Goal: Find specific page/section: Find specific page/section

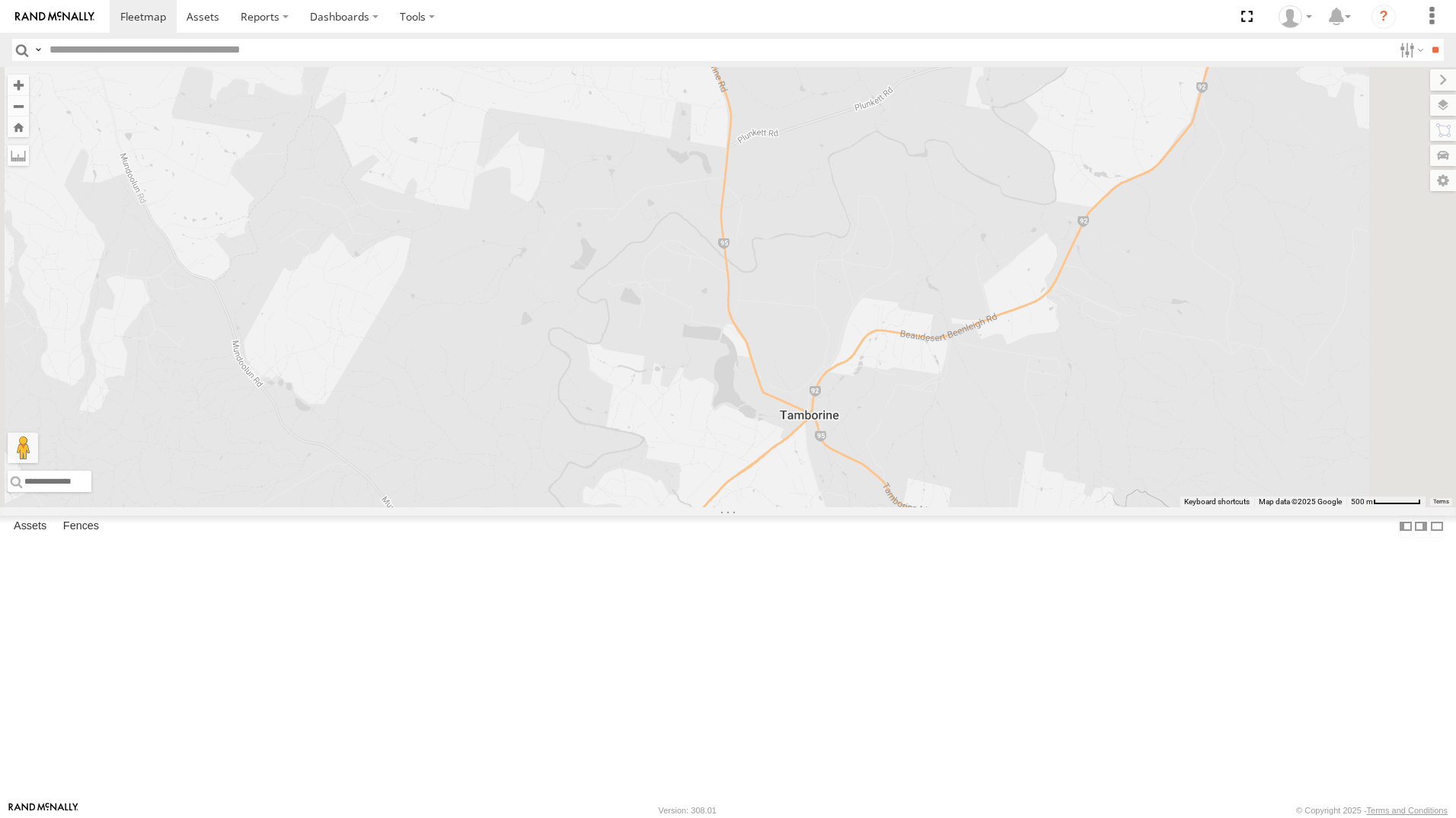
click at [0, 0] on div "All Assets" at bounding box center [0, 0] width 0 height 0
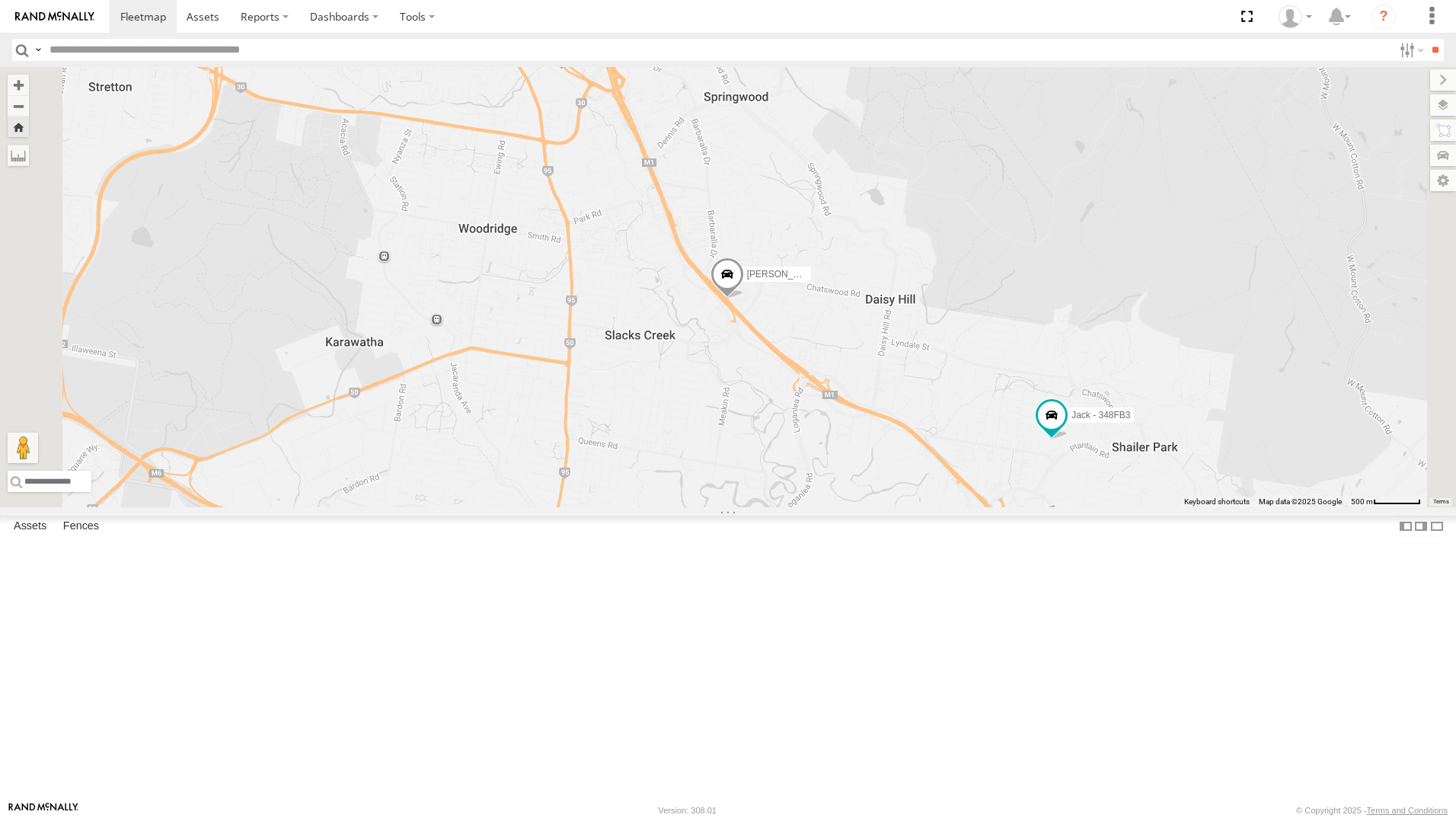
click at [0, 0] on div "[PERSON_NAME] - 347FB3" at bounding box center [0, 0] width 0 height 0
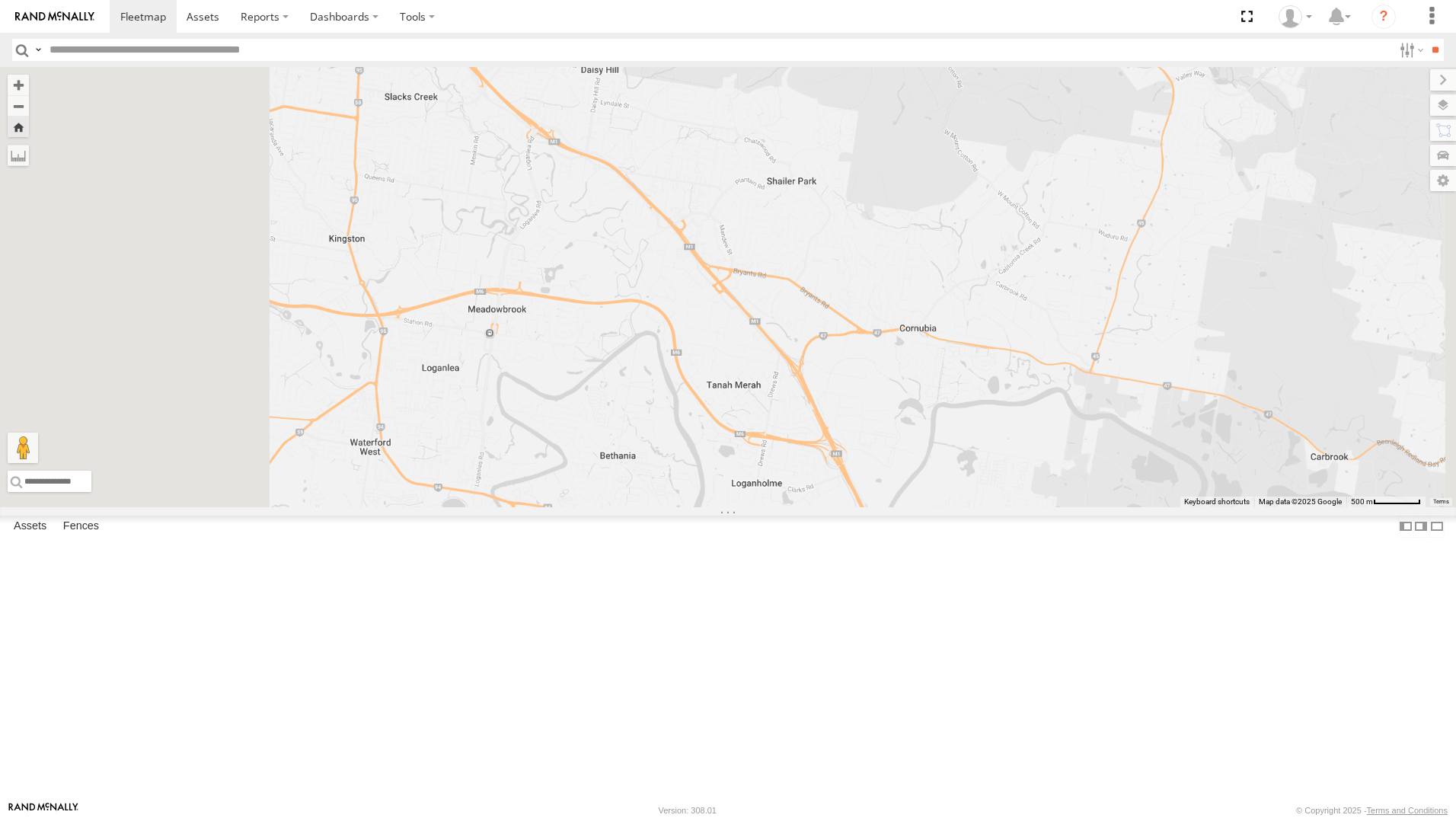
drag, startPoint x: 1204, startPoint y: 534, endPoint x: 682, endPoint y: 280, distance: 580.5
click at [682, 280] on div "[PERSON_NAME] - 347FB3" at bounding box center [728, 287] width 1456 height 440
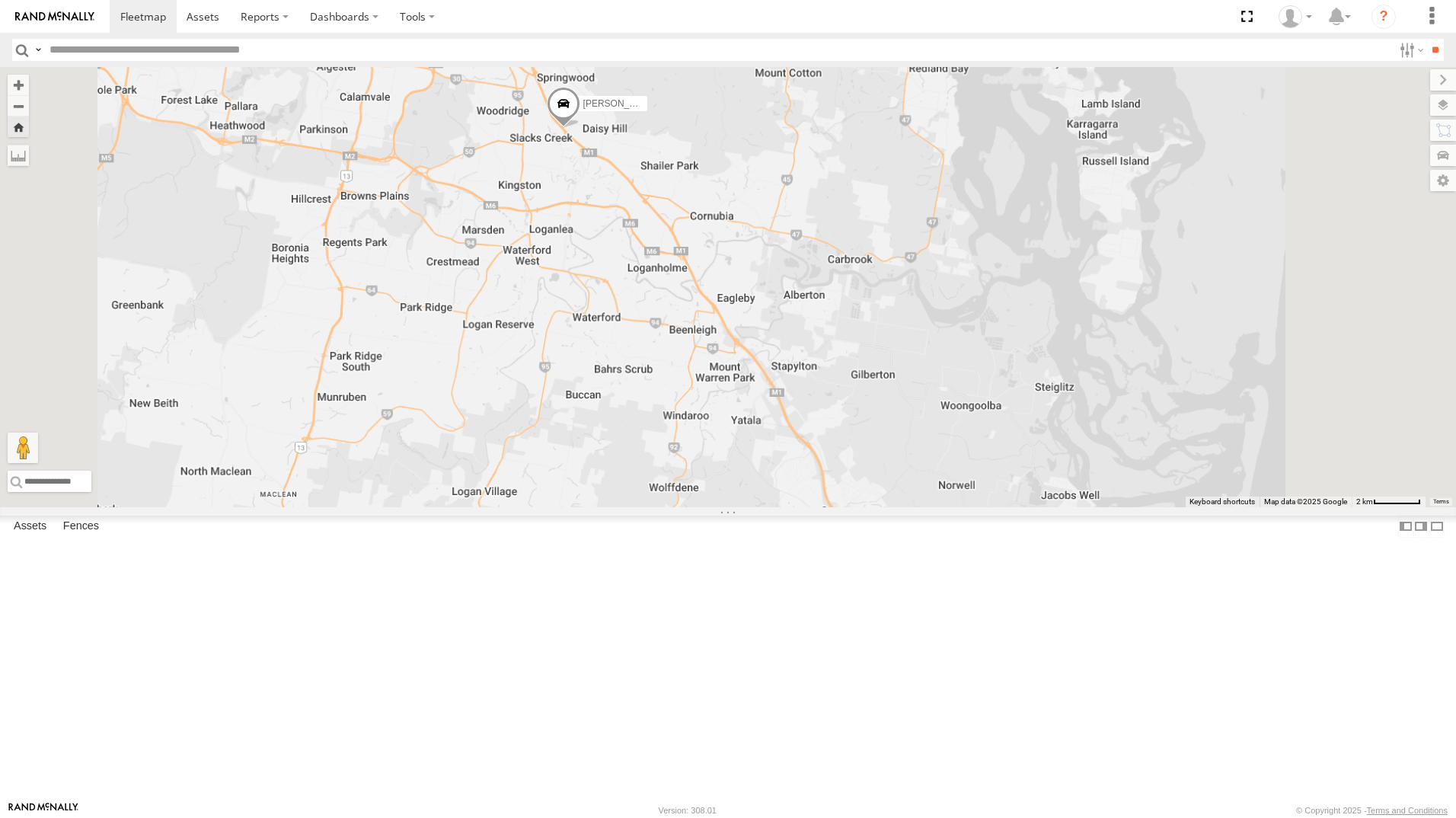
drag, startPoint x: 937, startPoint y: 484, endPoint x: 905, endPoint y: 452, distance: 45.3
click at [905, 452] on div "[PERSON_NAME] - 347FB3" at bounding box center [728, 287] width 1456 height 440
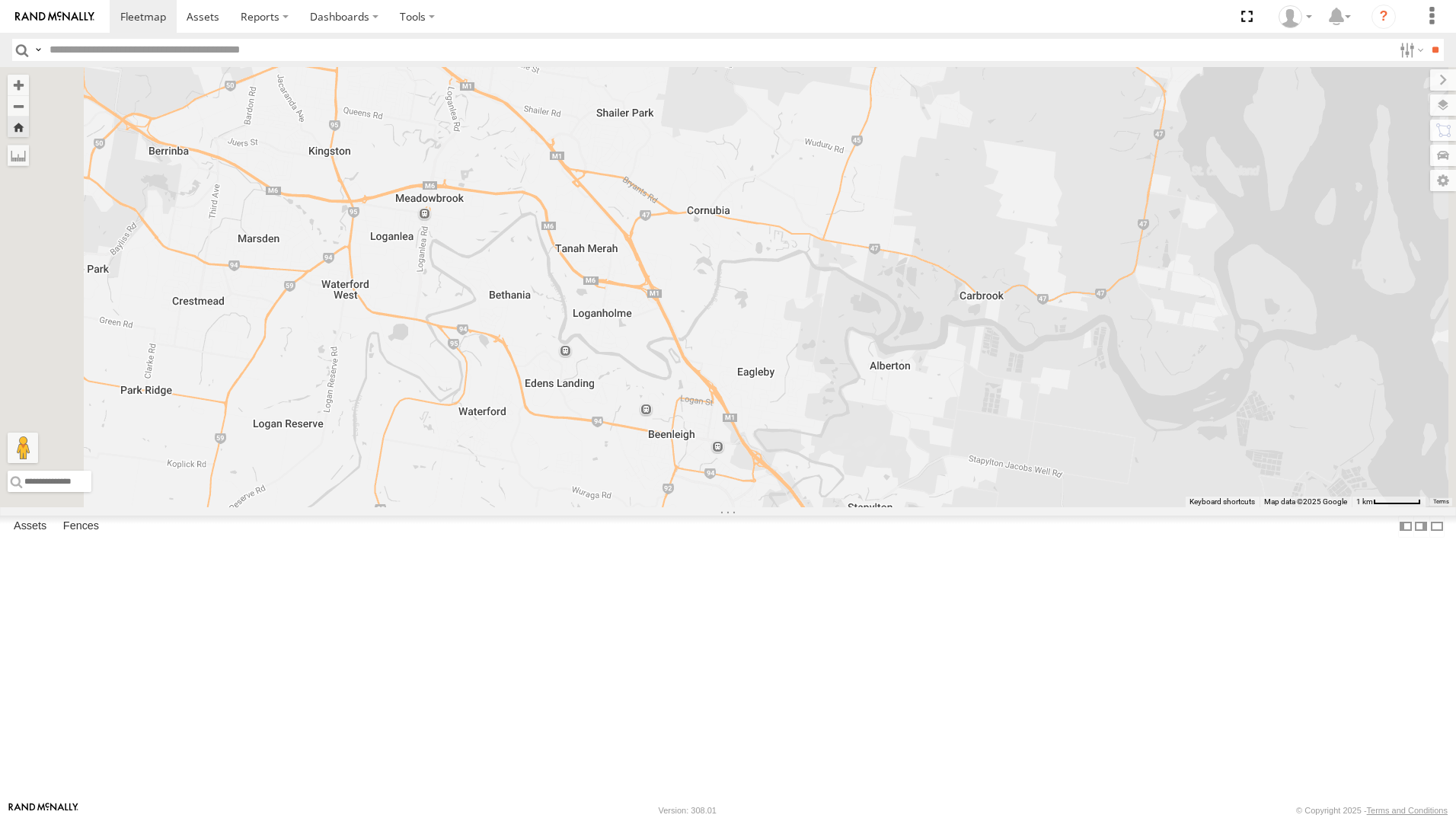
drag, startPoint x: 905, startPoint y: 408, endPoint x: 906, endPoint y: 506, distance: 98.0
click at [906, 506] on div "[PERSON_NAME] - 347FB3" at bounding box center [728, 287] width 1456 height 440
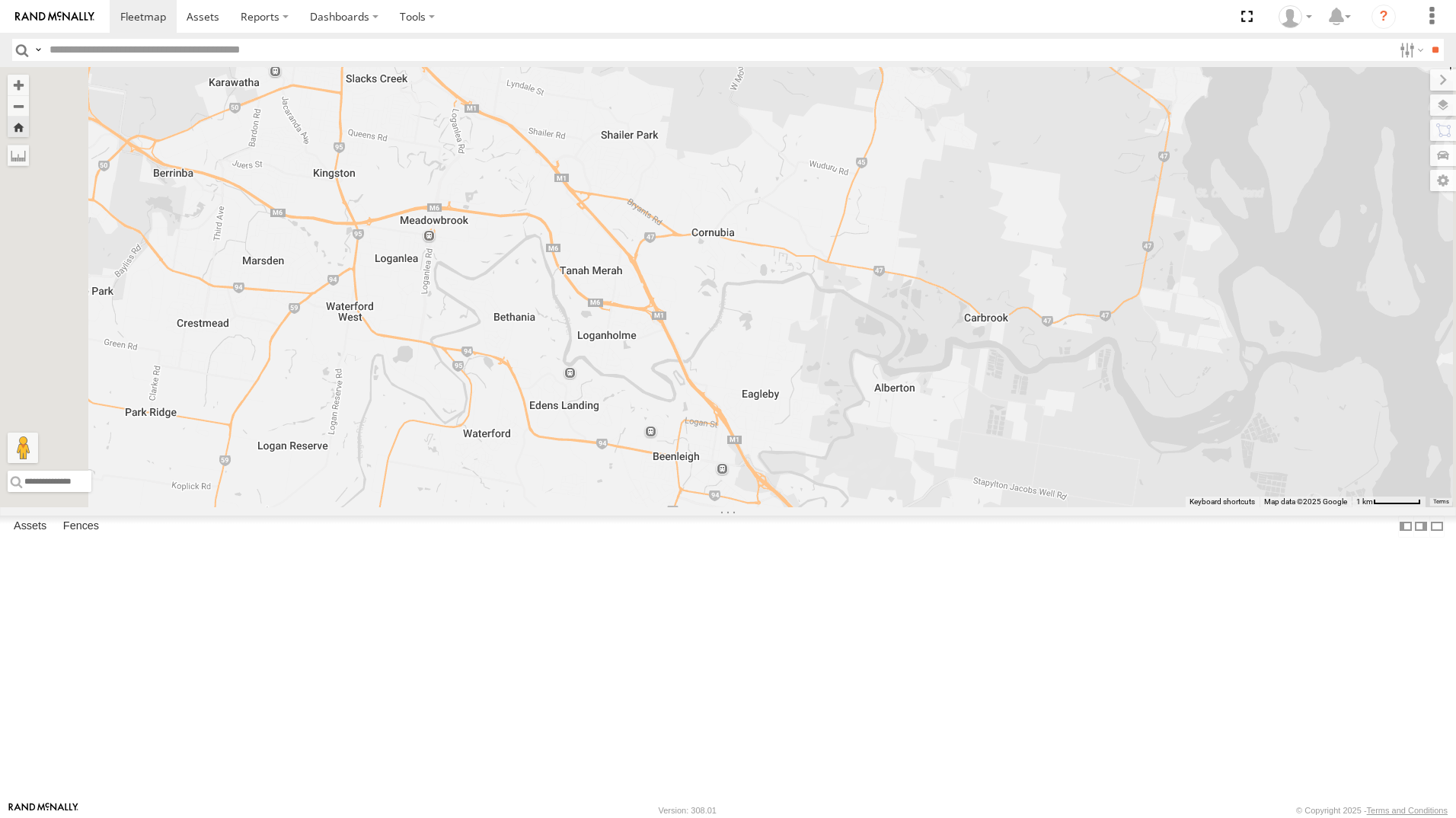
click at [725, 116] on div "[PERSON_NAME] - 347FB3" at bounding box center [728, 287] width 1456 height 440
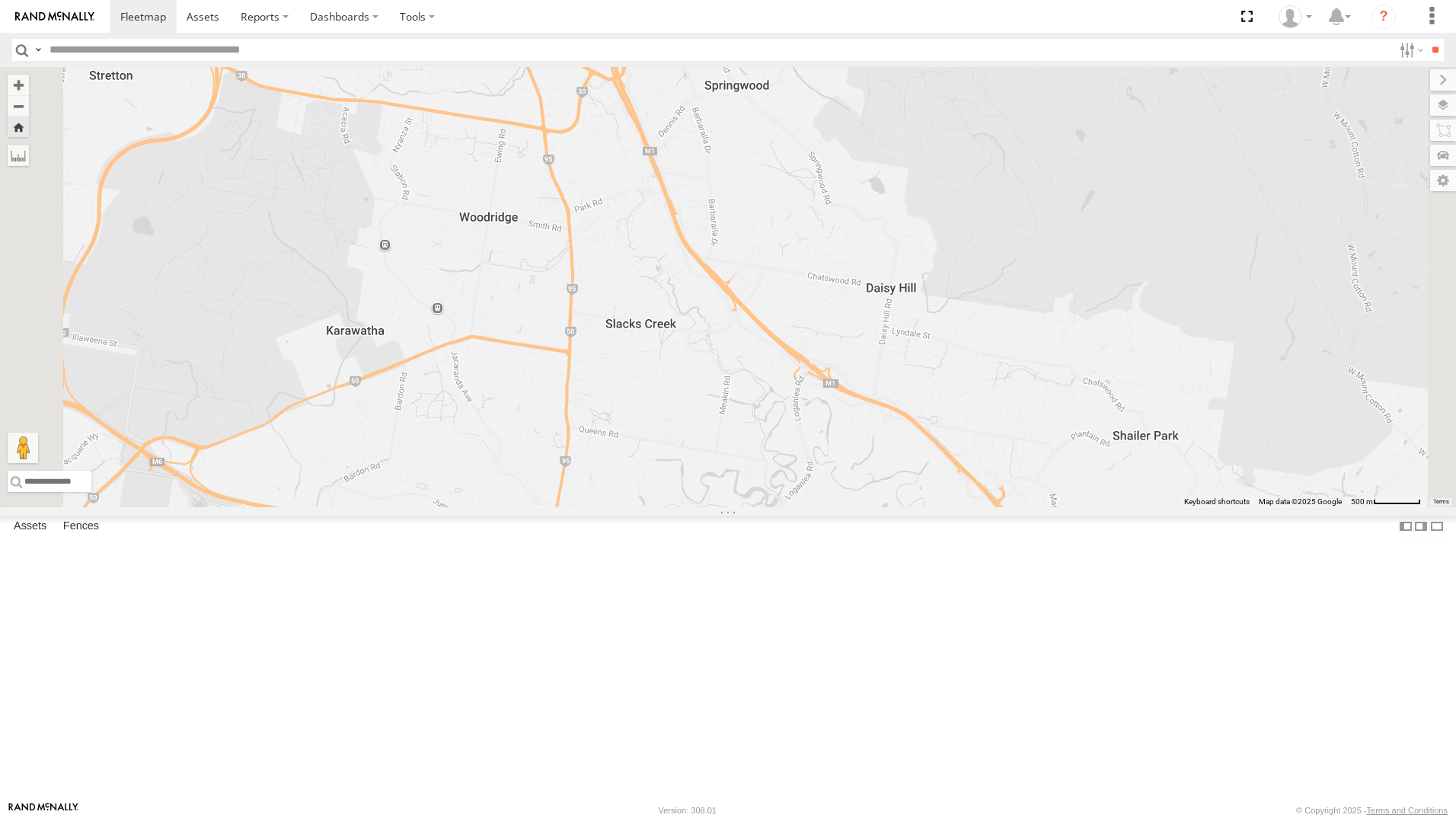
click at [0, 0] on div "Jack - 348FB3 All Assets" at bounding box center [0, 0] width 0 height 0
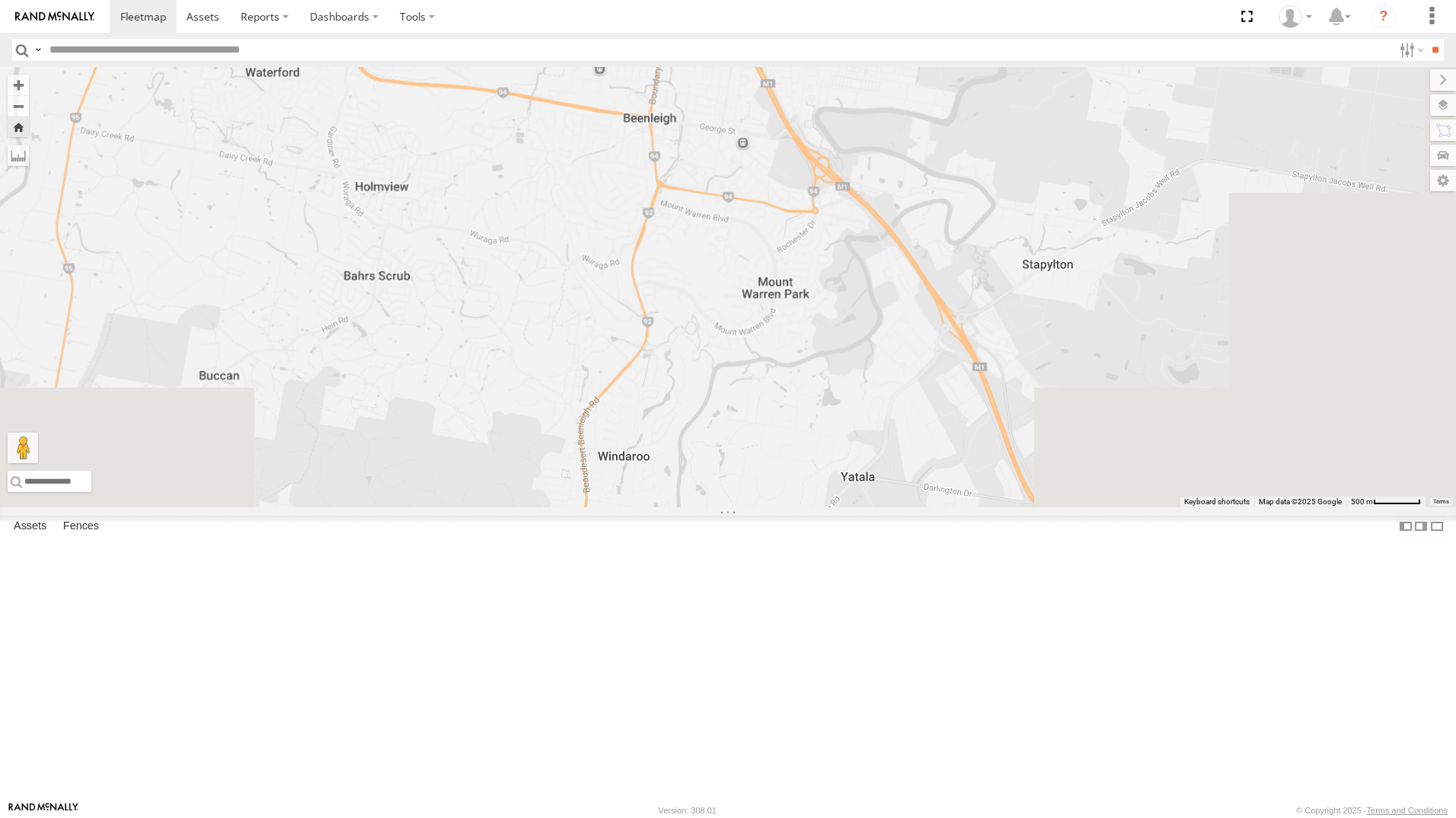
drag, startPoint x: 911, startPoint y: 663, endPoint x: 694, endPoint y: 302, distance: 421.2
click at [694, 302] on div "Jack - 348FB3" at bounding box center [728, 287] width 1456 height 440
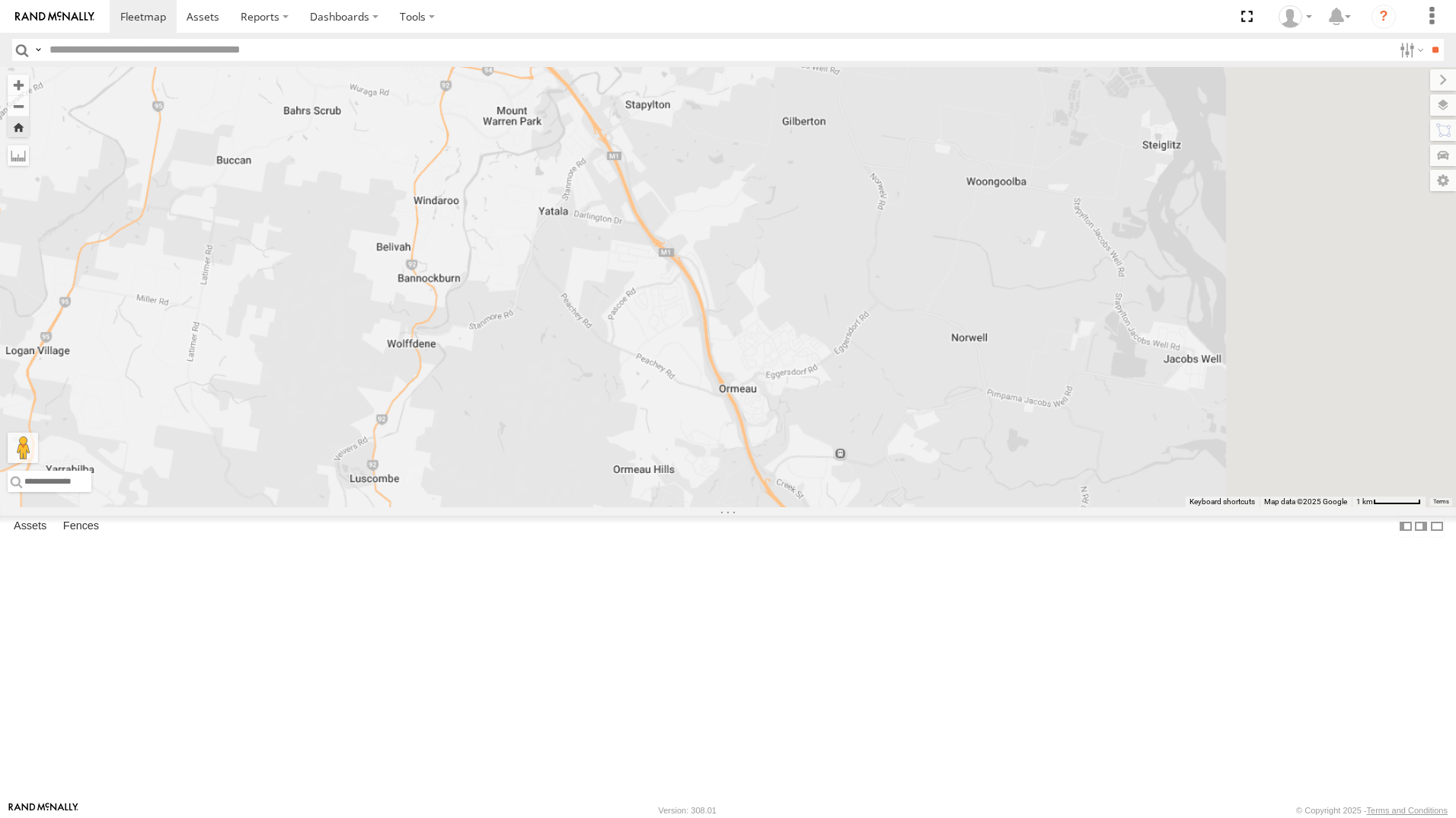
drag, startPoint x: 855, startPoint y: 366, endPoint x: 661, endPoint y: 253, distance: 224.5
click at [661, 253] on div "Jack - 348FB3" at bounding box center [728, 287] width 1456 height 440
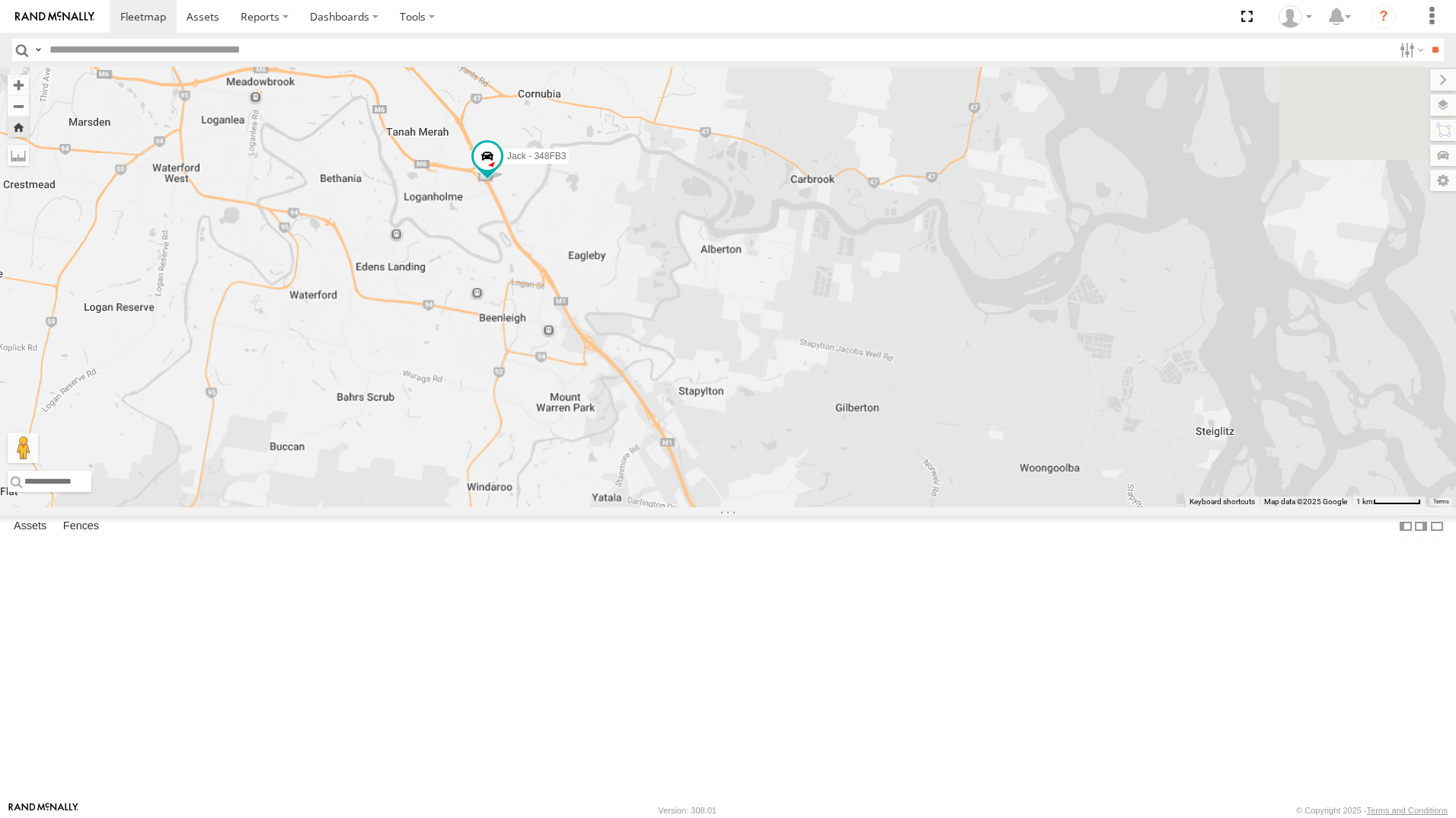
drag, startPoint x: 716, startPoint y: 373, endPoint x: 732, endPoint y: 577, distance: 204.6
click at [734, 507] on div "Jack - 348FB3" at bounding box center [728, 287] width 1456 height 440
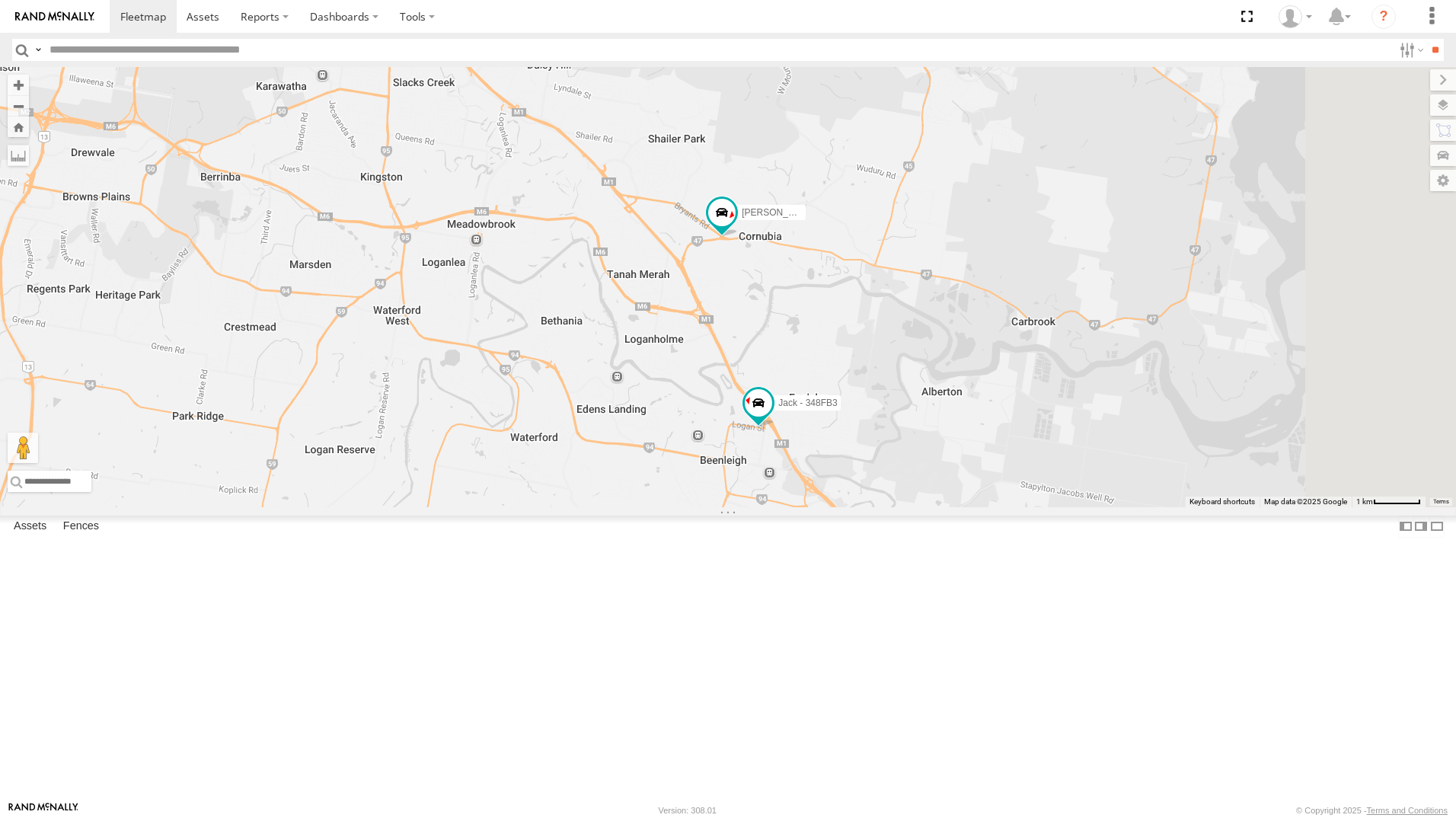
drag, startPoint x: 1095, startPoint y: 392, endPoint x: 967, endPoint y: 439, distance: 136.4
click at [967, 439] on div "[PERSON_NAME] - 347FB3 [PERSON_NAME] - 348FB3" at bounding box center [728, 287] width 1456 height 440
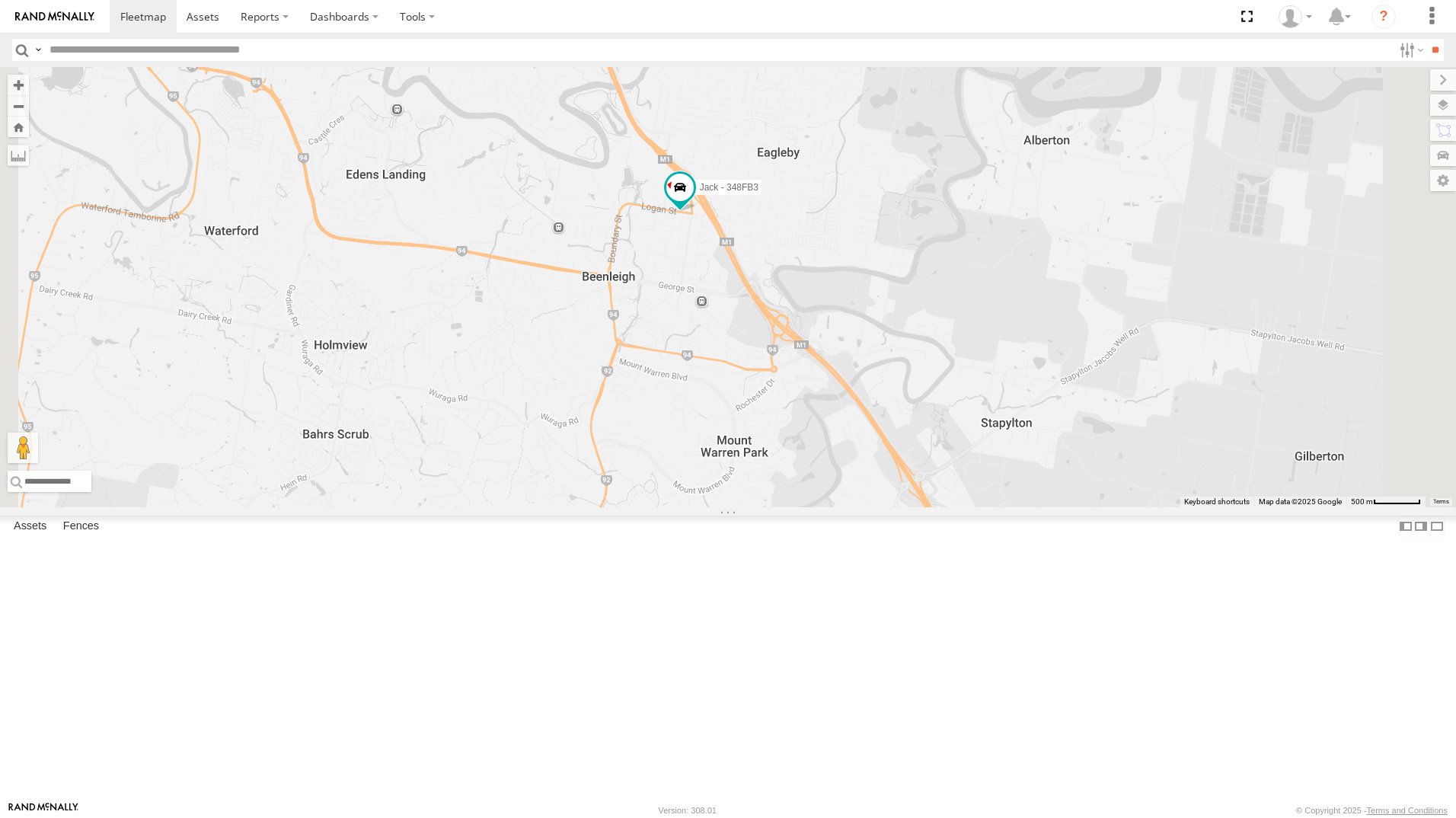
drag, startPoint x: 1128, startPoint y: 670, endPoint x: 1090, endPoint y: 329, distance: 343.1
click at [1090, 329] on div "[PERSON_NAME] - 347FB3 [PERSON_NAME] - 348FB3" at bounding box center [728, 287] width 1456 height 440
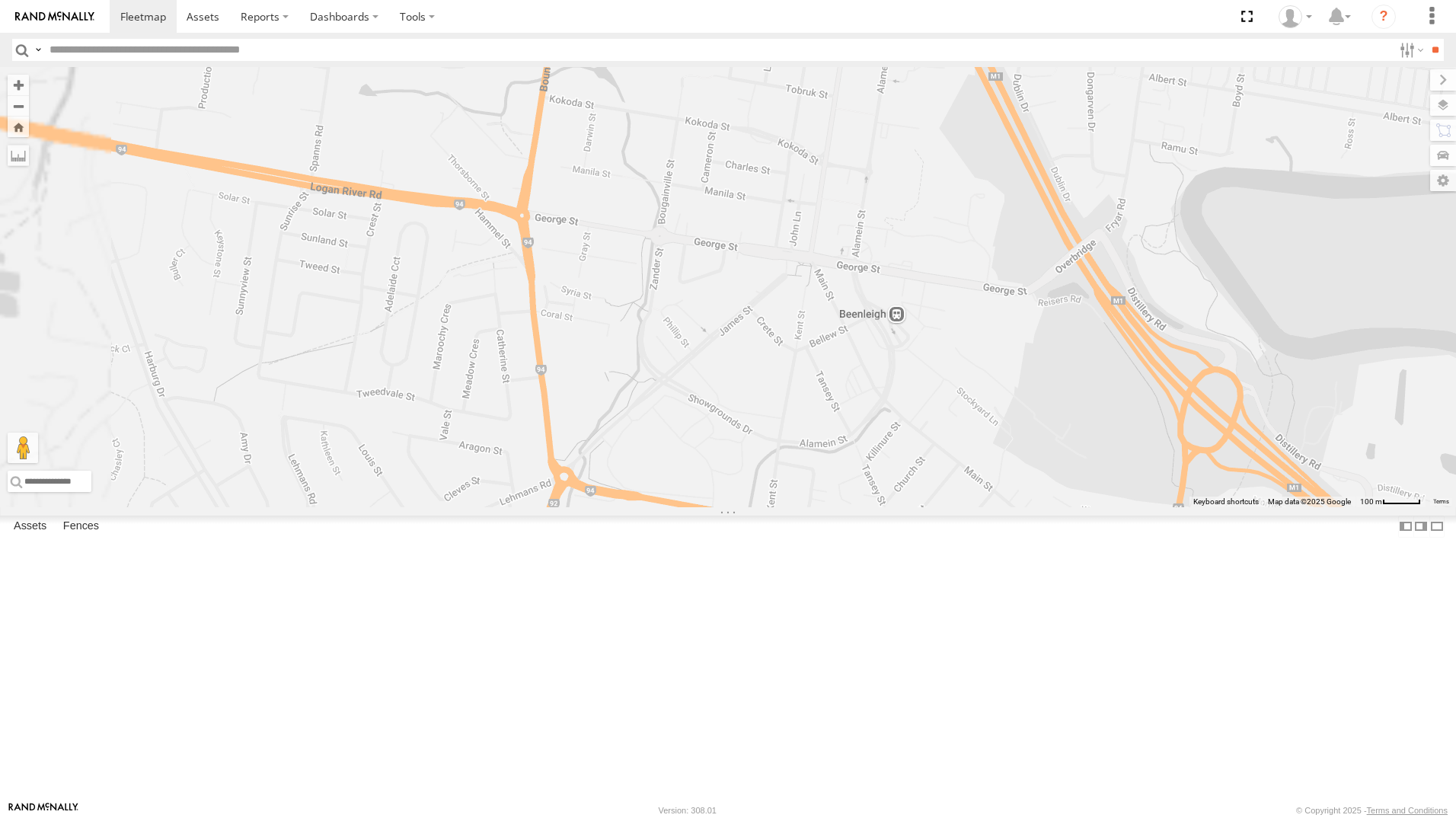
drag, startPoint x: 771, startPoint y: 396, endPoint x: 899, endPoint y: 330, distance: 144.0
click at [899, 330] on div "[PERSON_NAME] - 347FB3 [PERSON_NAME] - 348FB3" at bounding box center [728, 287] width 1456 height 440
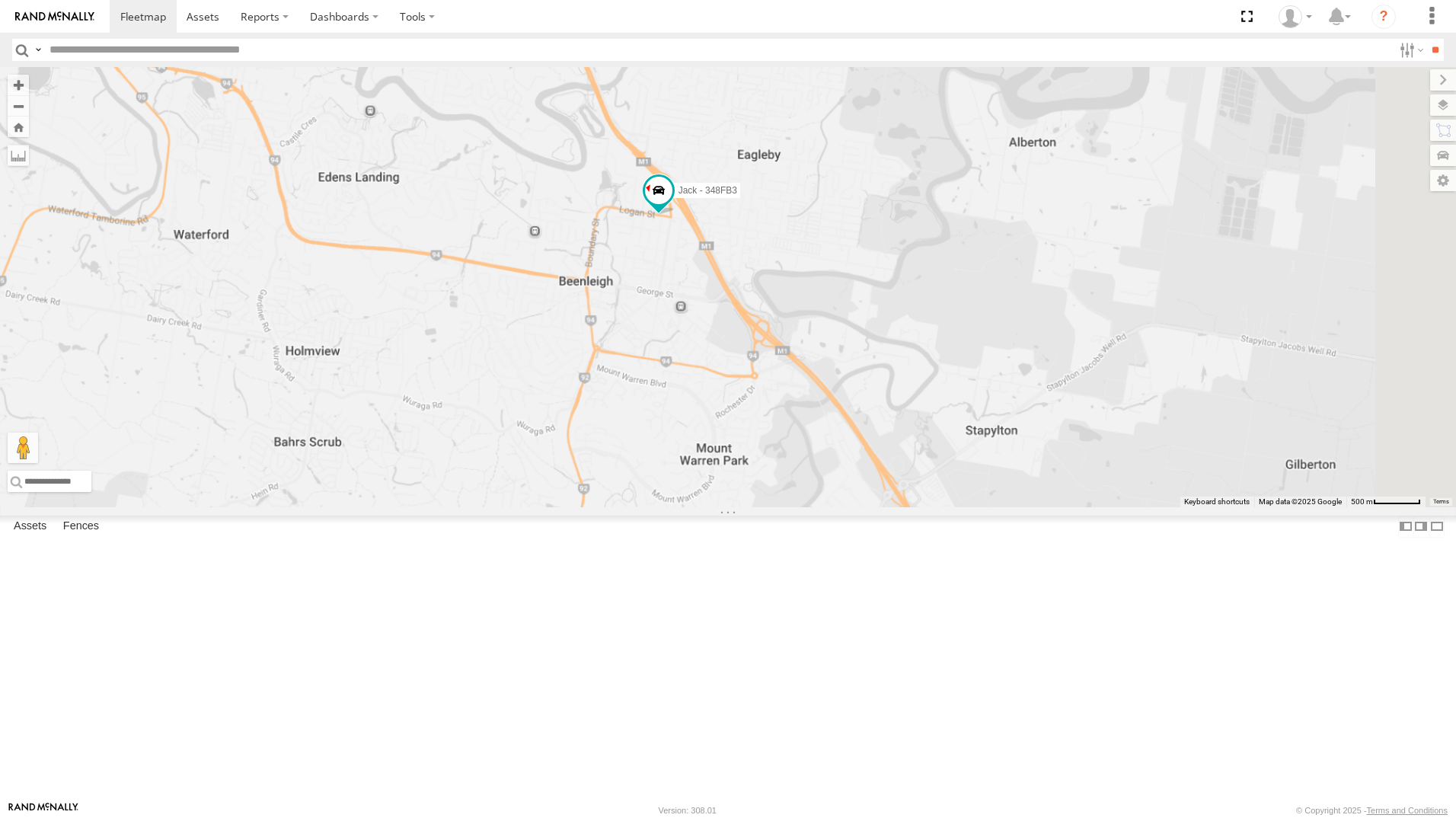
drag, startPoint x: 934, startPoint y: 320, endPoint x: 856, endPoint y: 413, distance: 121.4
click at [856, 413] on div "[PERSON_NAME] - 347FB3 [PERSON_NAME] - 348FB3" at bounding box center [728, 287] width 1456 height 440
click at [0, 0] on div "[PERSON_NAME] All Assets" at bounding box center [0, 0] width 0 height 0
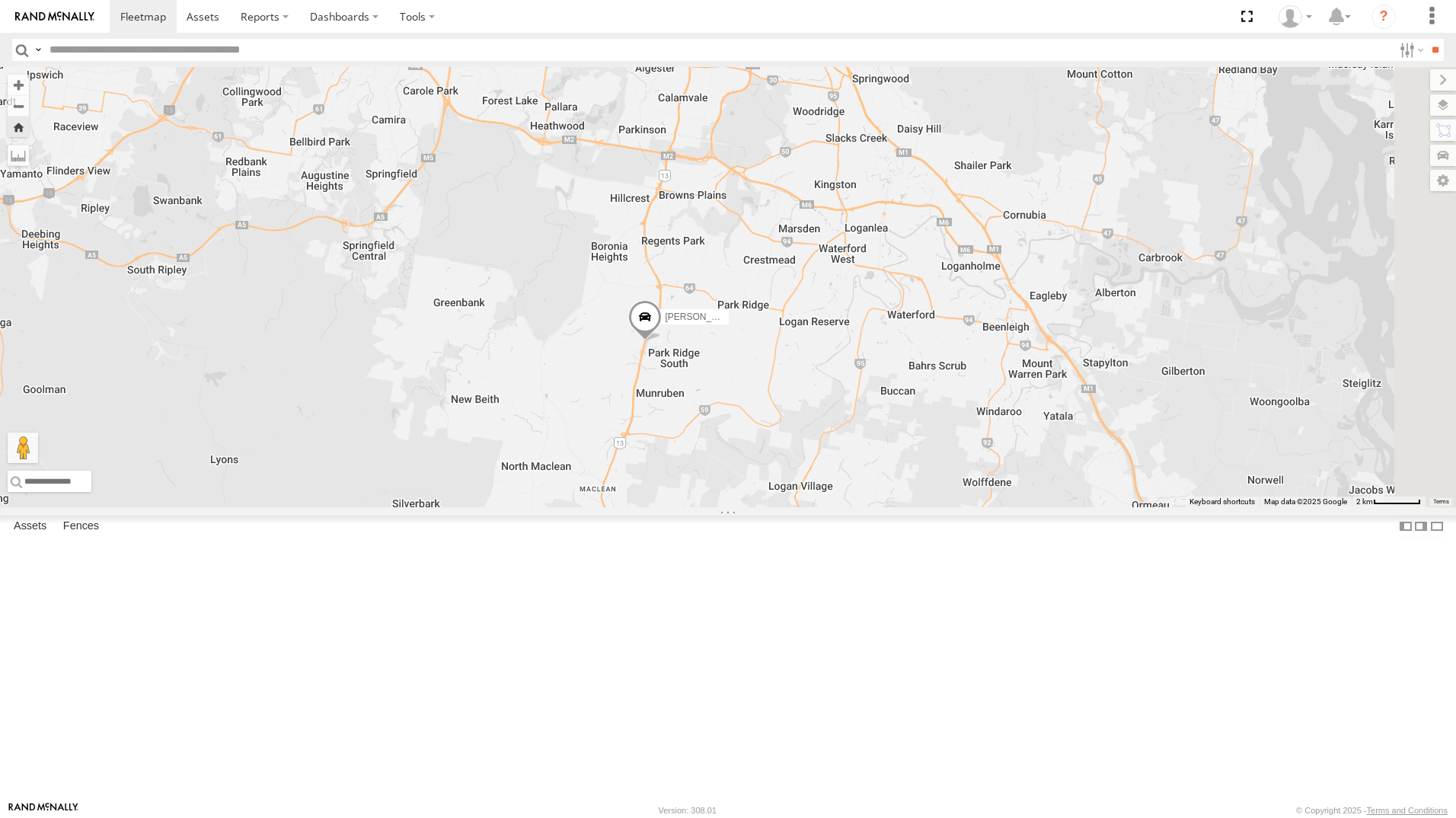
drag, startPoint x: 1188, startPoint y: 370, endPoint x: 940, endPoint y: 509, distance: 284.3
click at [940, 507] on div "[PERSON_NAME]" at bounding box center [728, 287] width 1456 height 440
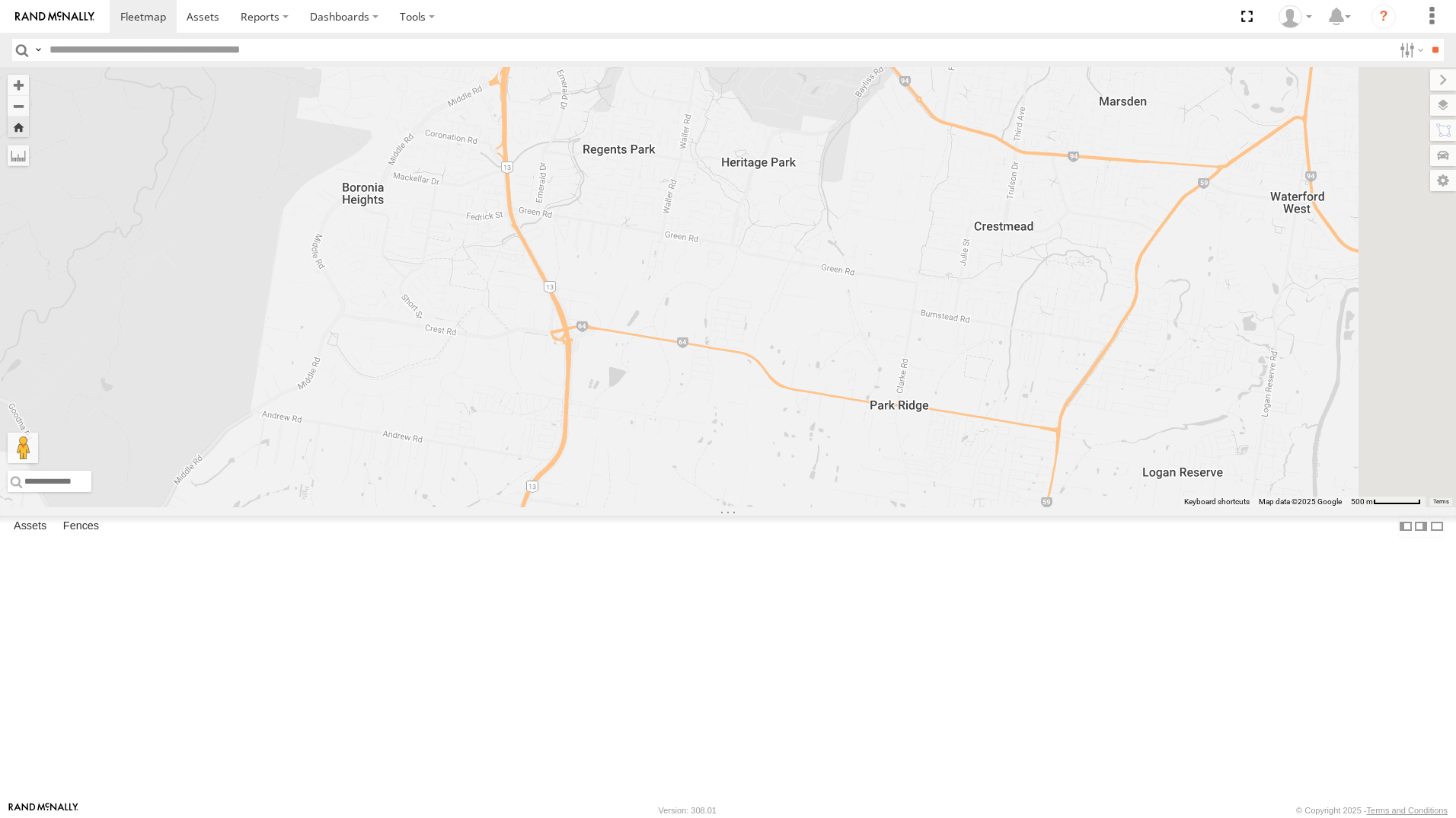
drag, startPoint x: 860, startPoint y: 359, endPoint x: 814, endPoint y: 455, distance: 106.5
click at [814, 455] on div "[PERSON_NAME]" at bounding box center [728, 287] width 1456 height 440
drag, startPoint x: 84, startPoint y: 308, endPoint x: 93, endPoint y: 308, distance: 9.0
click at [0, 0] on div "All Assets" at bounding box center [0, 0] width 0 height 0
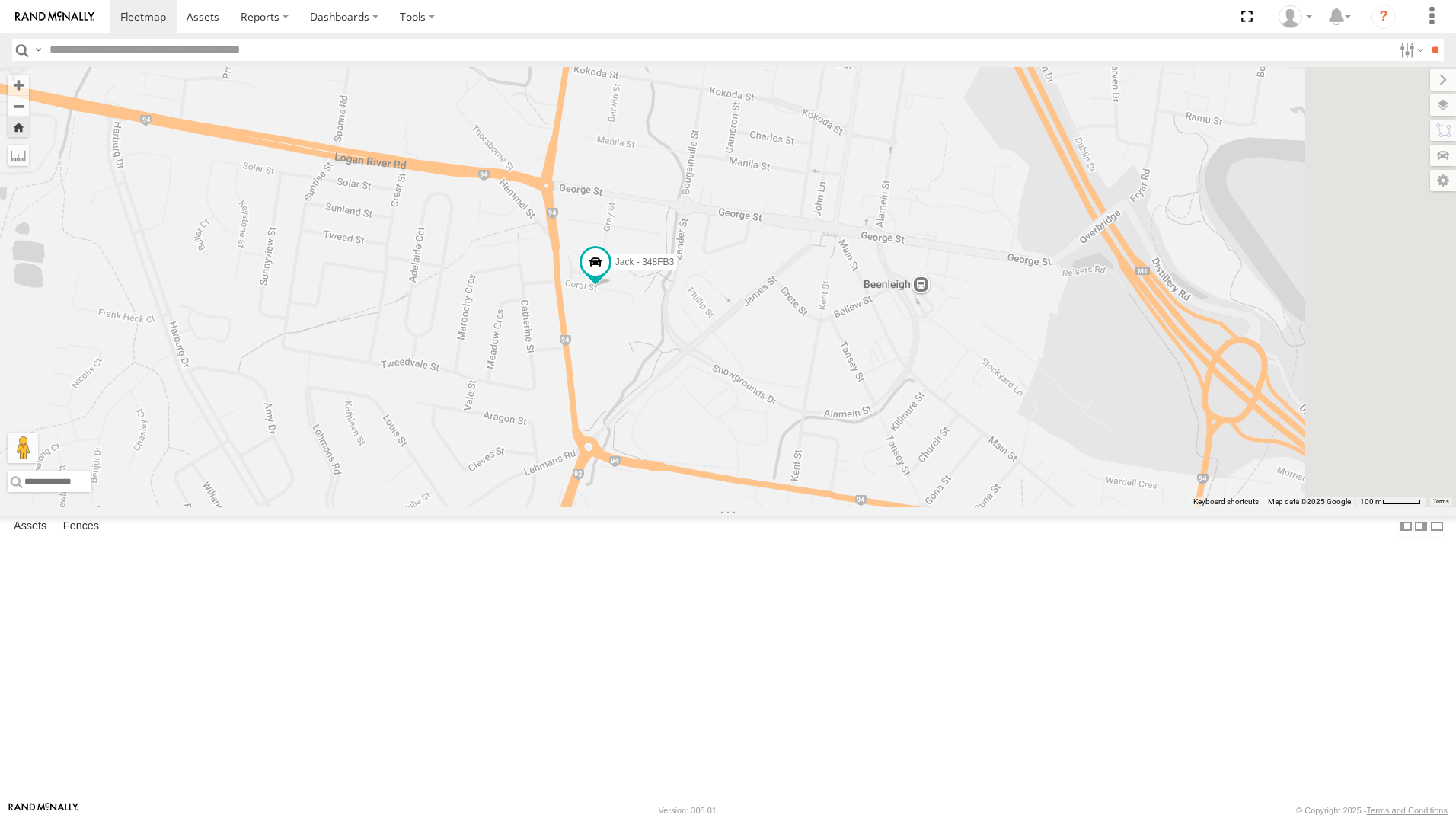
drag, startPoint x: 1111, startPoint y: 417, endPoint x: 968, endPoint y: 466, distance: 151.2
click at [969, 466] on div "Jack - 348FB3" at bounding box center [728, 287] width 1456 height 440
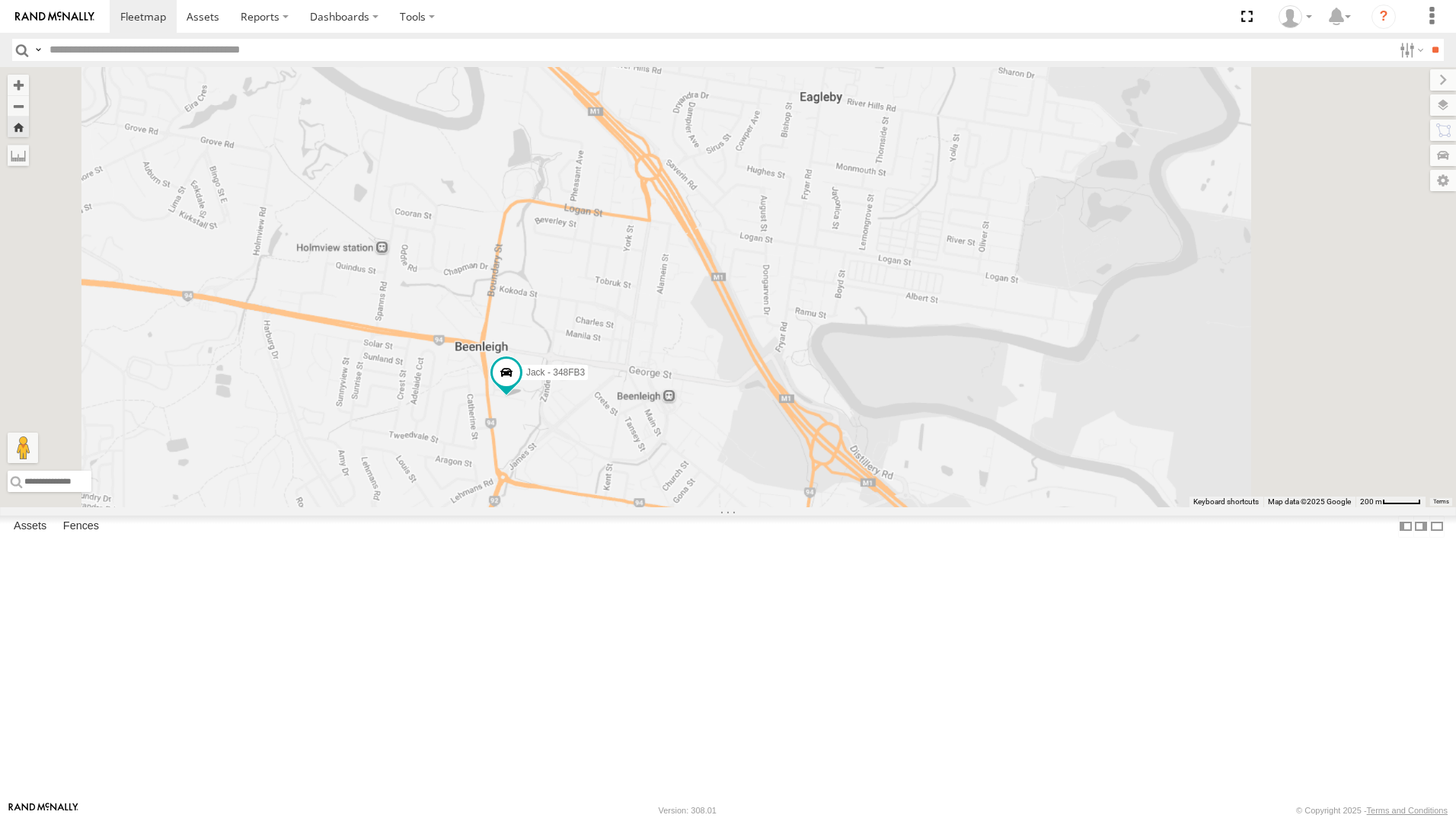
drag, startPoint x: 975, startPoint y: 372, endPoint x: 858, endPoint y: 465, distance: 149.5
click at [860, 466] on div "Jack - 348FB3" at bounding box center [728, 287] width 1456 height 440
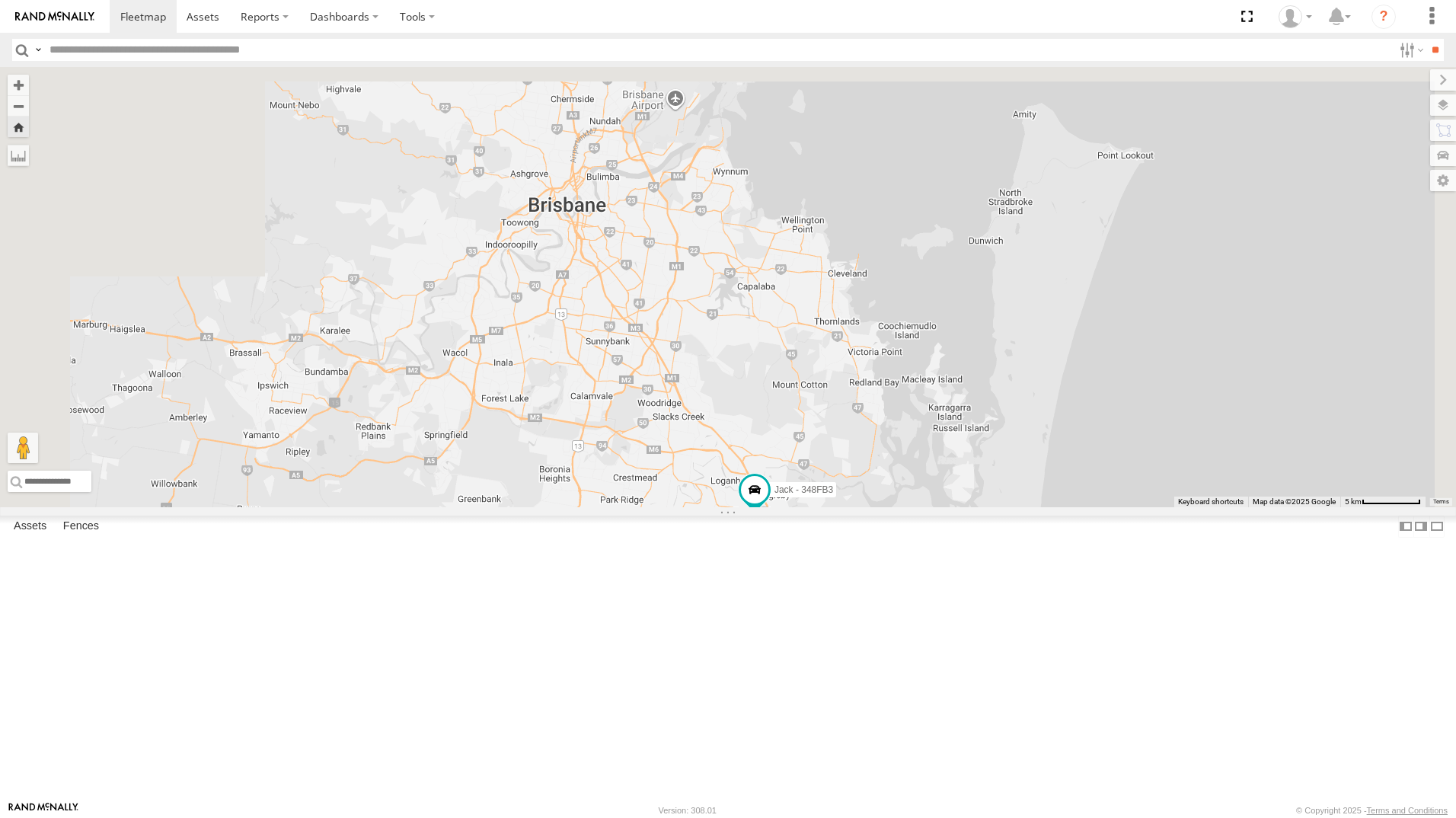
drag, startPoint x: 858, startPoint y: 384, endPoint x: 914, endPoint y: 533, distance: 159.2
click at [914, 507] on div "Jack - 348FB3" at bounding box center [728, 287] width 1456 height 440
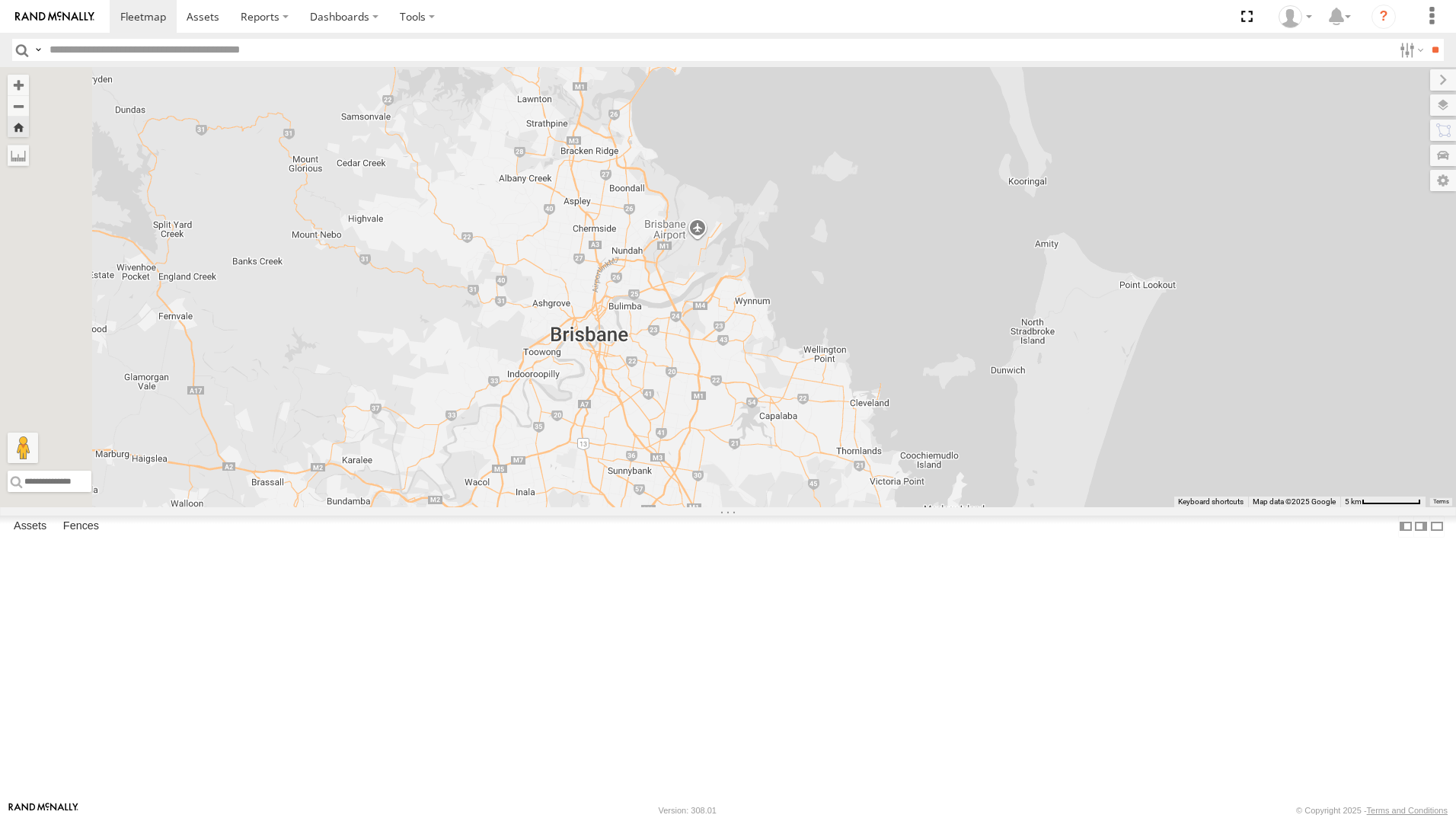
drag, startPoint x: 709, startPoint y: 243, endPoint x: 709, endPoint y: 311, distance: 68.0
click at [709, 311] on div "Jack - 348FB3" at bounding box center [728, 287] width 1456 height 440
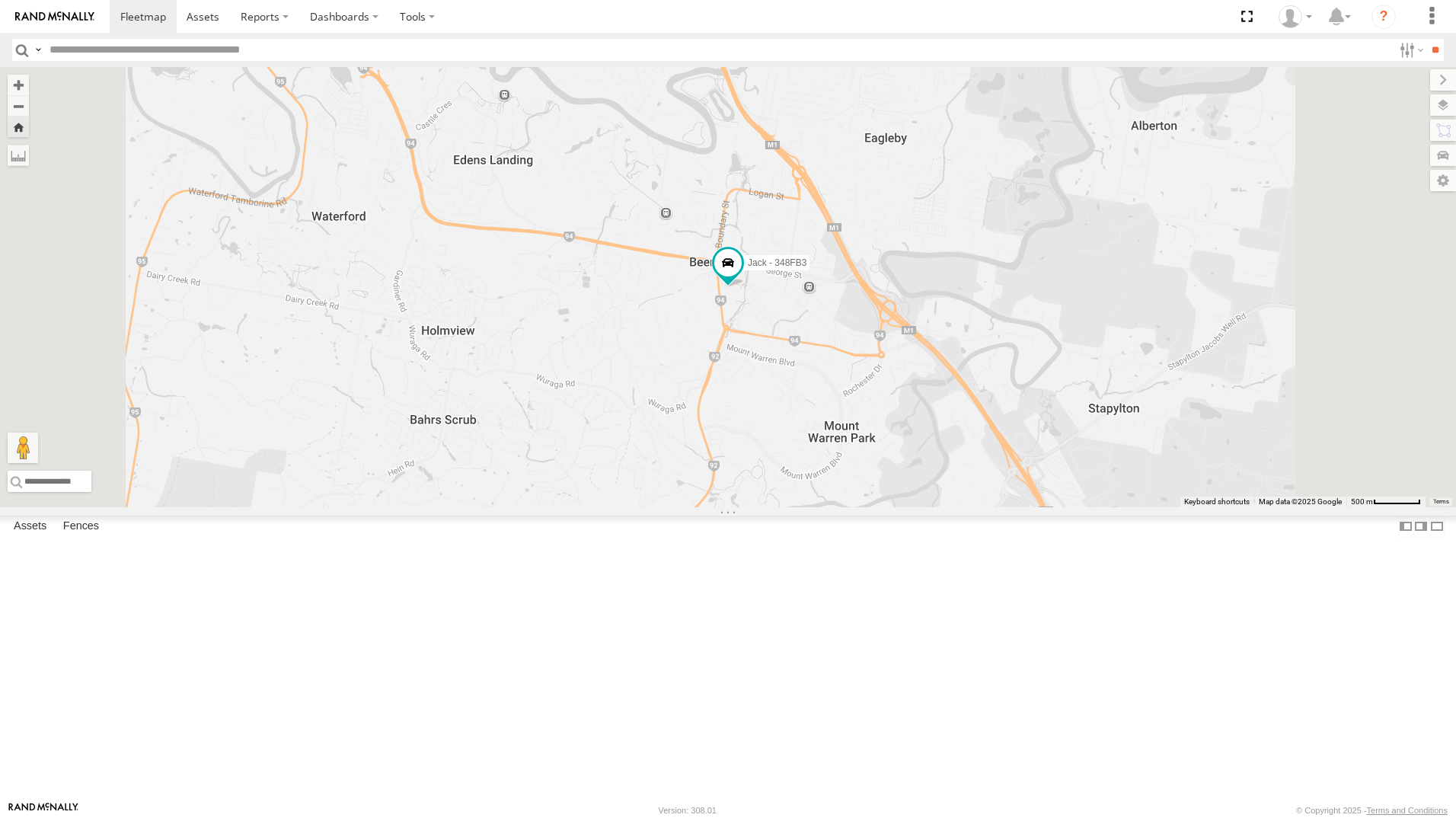
click at [0, 0] on div "[PERSON_NAME] - 347FB3" at bounding box center [0, 0] width 0 height 0
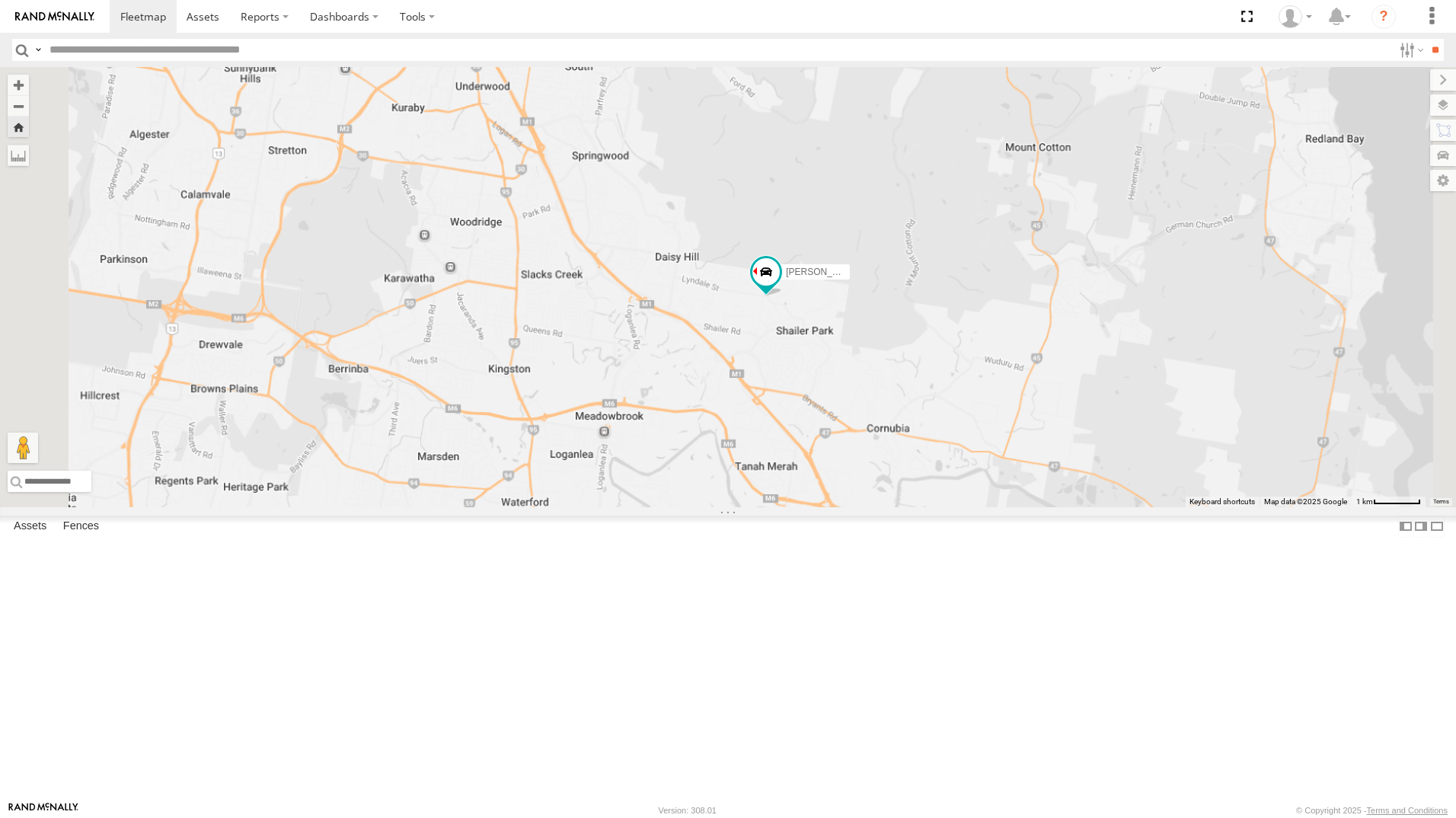
drag, startPoint x: 1155, startPoint y: 552, endPoint x: 1128, endPoint y: 548, distance: 27.3
click at [1128, 507] on div "[PERSON_NAME] - 347FB3" at bounding box center [728, 287] width 1456 height 440
click at [0, 0] on div "[PERSON_NAME] All Assets" at bounding box center [0, 0] width 0 height 0
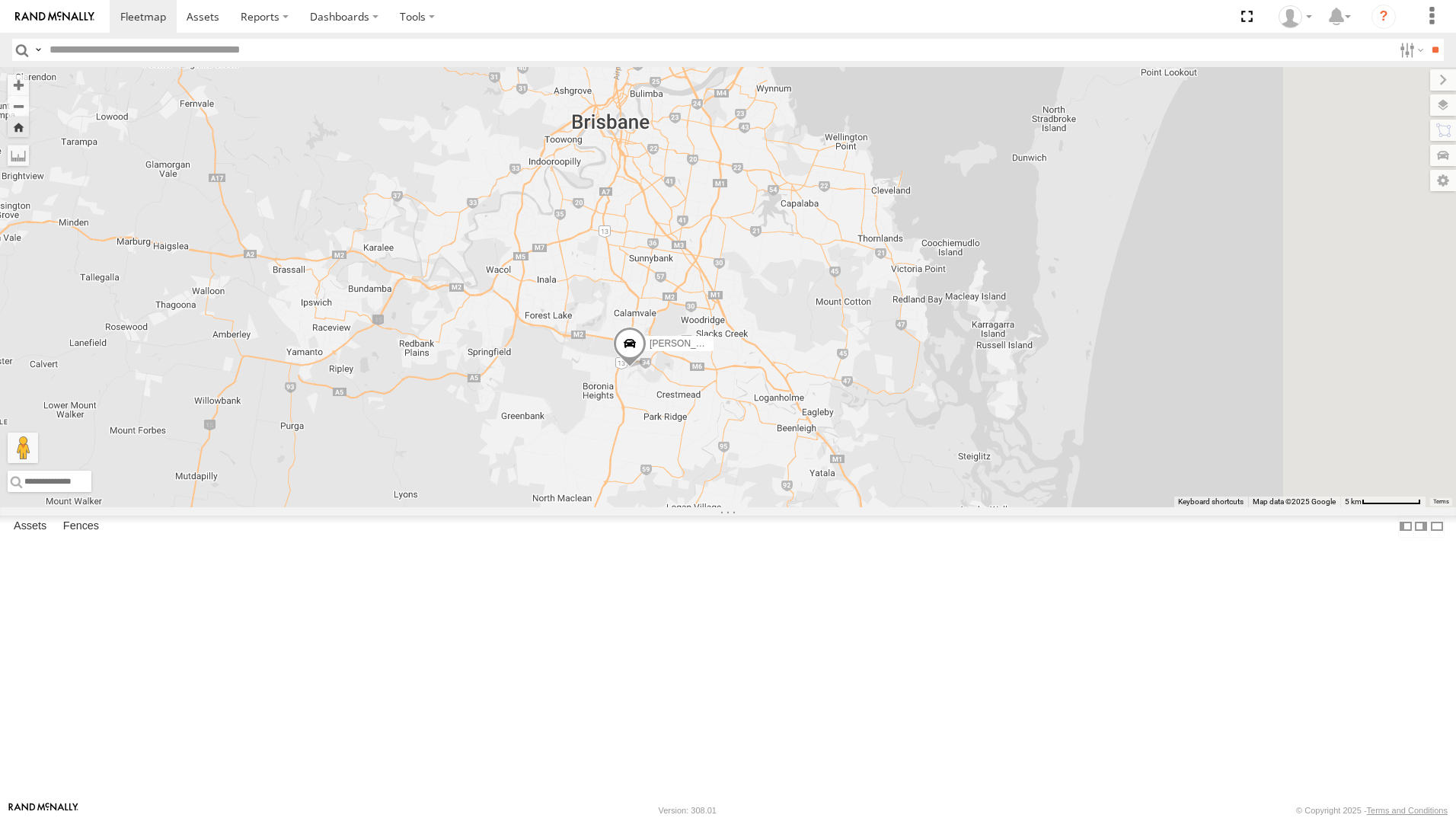
drag, startPoint x: 1285, startPoint y: 450, endPoint x: 1062, endPoint y: 545, distance: 242.4
click at [1062, 507] on div "[PERSON_NAME]" at bounding box center [728, 287] width 1456 height 440
